Goal: Transaction & Acquisition: Purchase product/service

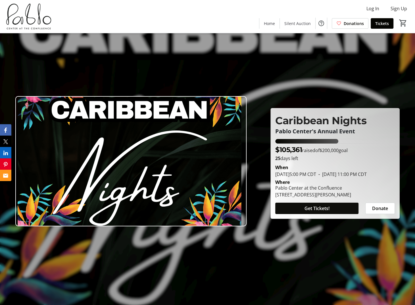
click at [341, 214] on span at bounding box center [317, 209] width 83 height 14
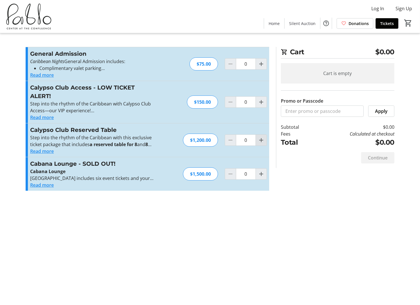
click at [259, 140] on mat-icon "Increment by one" at bounding box center [261, 140] width 7 height 7
type input "1"
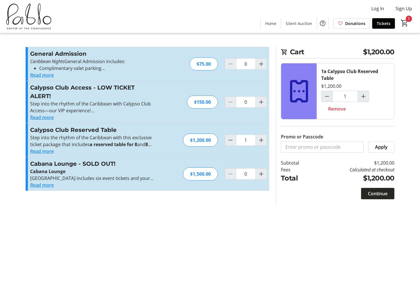
click at [371, 193] on span "Continue" at bounding box center [378, 193] width 20 height 7
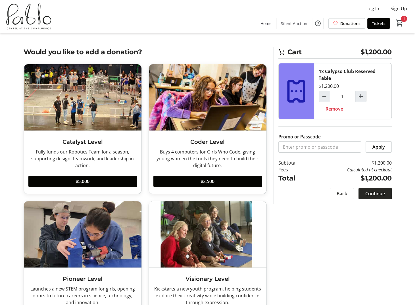
click at [373, 191] on span "Continue" at bounding box center [376, 193] width 20 height 7
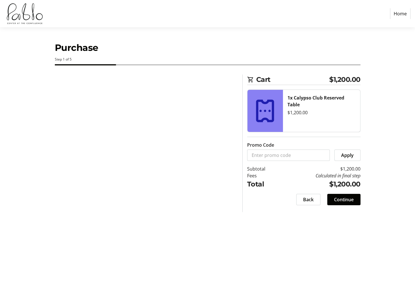
select select
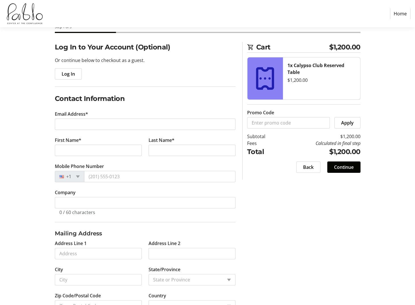
scroll to position [23, 0]
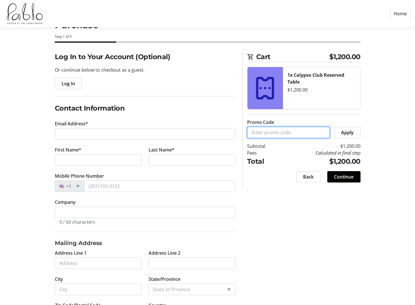
click at [309, 127] on input "Promo Code" at bounding box center [288, 132] width 83 height 11
type input "SPONSOR"
click at [347, 130] on span "Apply" at bounding box center [347, 132] width 13 height 7
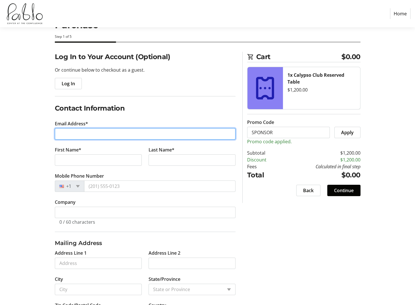
click at [101, 132] on input "Email Address*" at bounding box center [145, 133] width 181 height 11
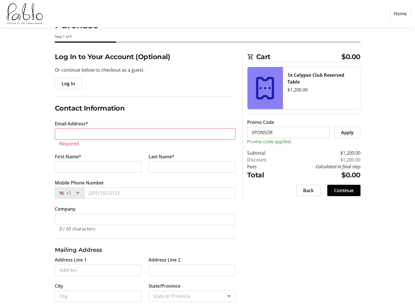
click at [265, 208] on div "Log In to Your Account (Optional) Or continue below to checkout as a guest. Log…" at bounding box center [207, 197] width 375 height 290
click at [311, 189] on span "Back" at bounding box center [308, 190] width 11 height 7
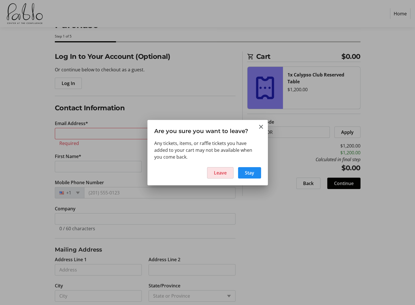
click at [227, 174] on span at bounding box center [221, 173] width 26 height 14
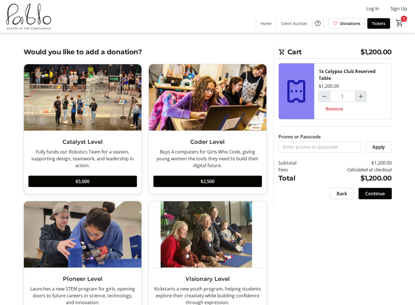
click at [13, 24] on img at bounding box center [28, 16] width 51 height 28
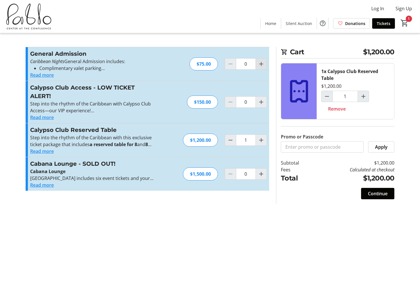
click at [257, 67] on span "Increment by one" at bounding box center [261, 64] width 11 height 11
type input "1"
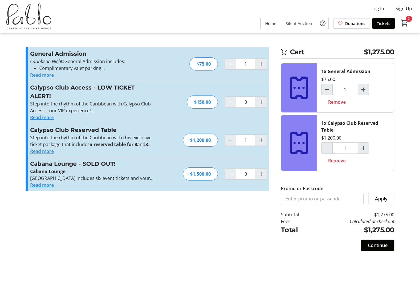
click at [154, 268] on div "Cart $1,275.00 1x General Admission $75.00 1 Remove 1x Calypso Club Reserved Ta…" at bounding box center [209, 152] width 375 height 305
click at [339, 159] on span "Remove" at bounding box center [337, 160] width 18 height 7
type input "0"
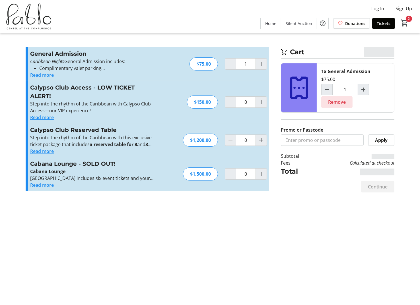
click at [340, 103] on span "Remove" at bounding box center [337, 102] width 18 height 7
type input "0"
